Goal: Find specific page/section: Find specific page/section

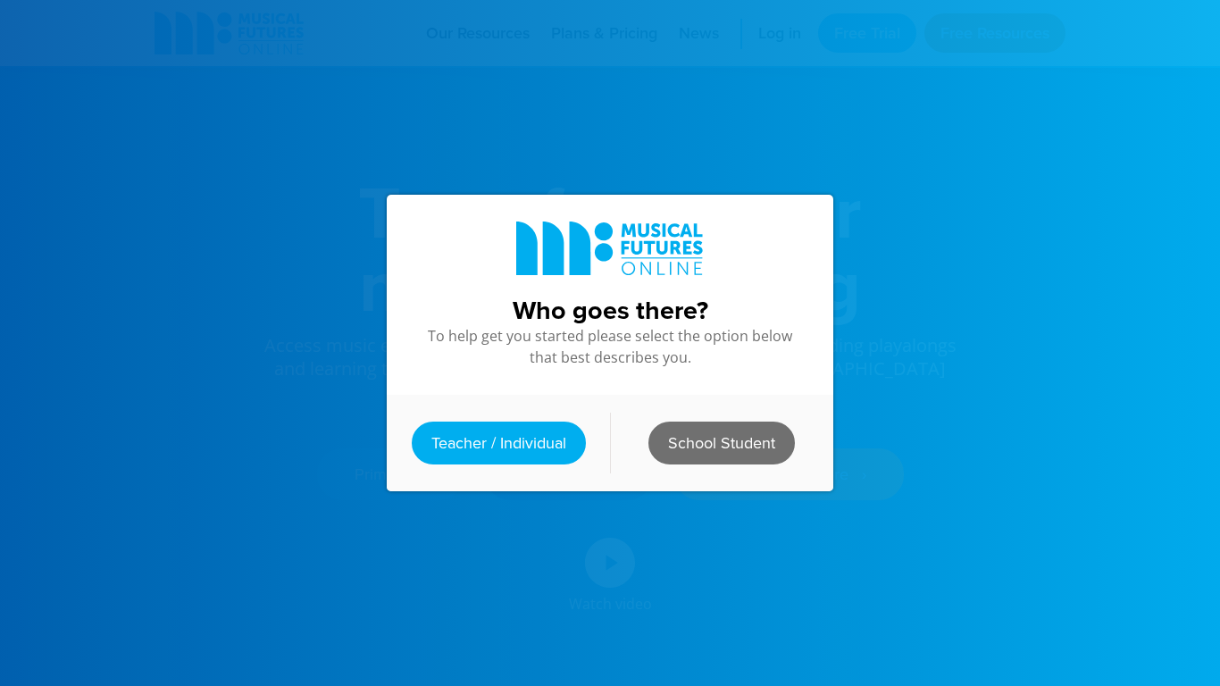
click at [686, 439] on link "School Student" at bounding box center [721, 443] width 146 height 43
